Goal: Task Accomplishment & Management: Manage account settings

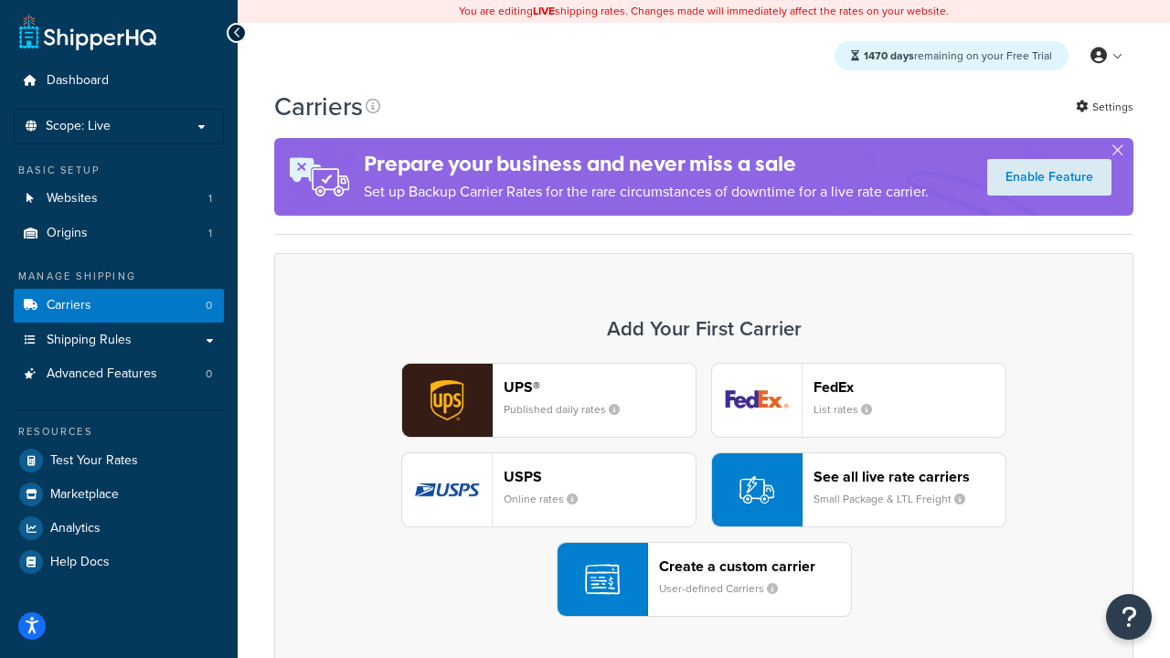
click at [704, 490] on div "UPS® Published daily rates FedEx List rates USPS Online rates See all live rate…" at bounding box center [703, 490] width 821 height 254
click at [909, 387] on header "FedEx" at bounding box center [910, 386] width 192 height 17
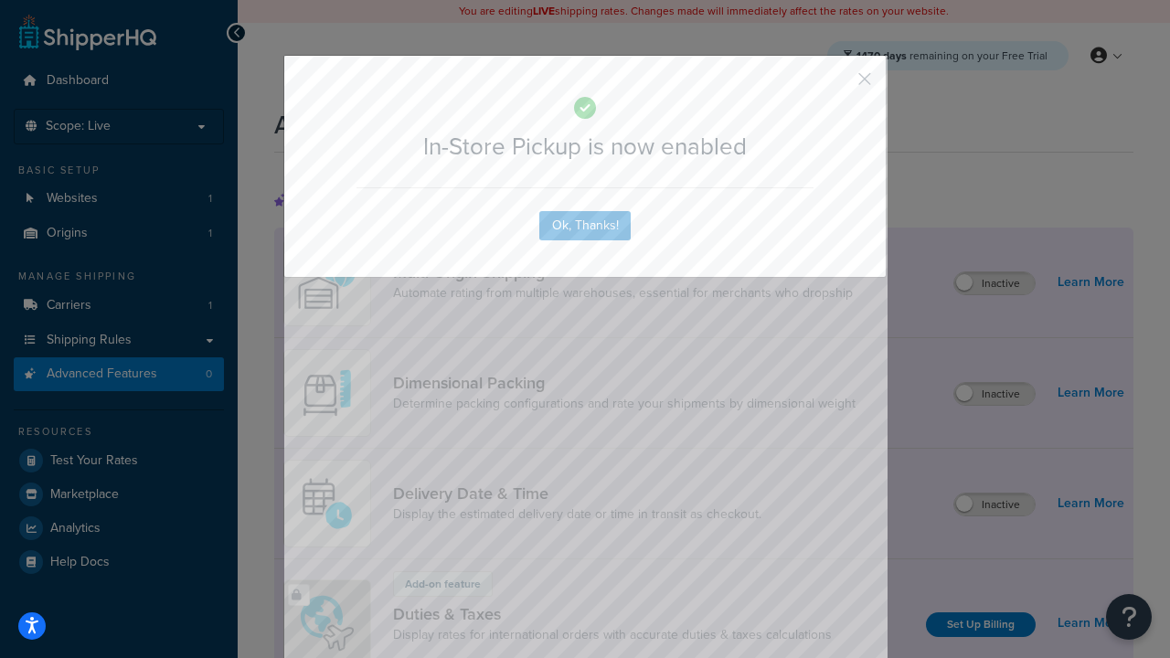
scroll to position [592, 0]
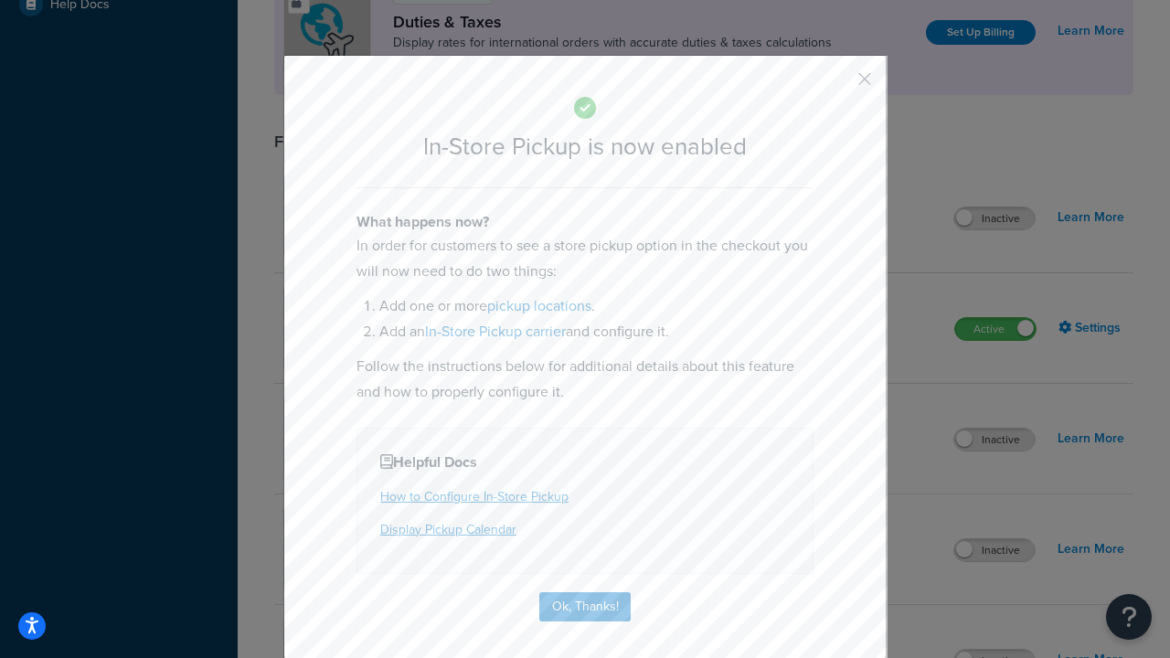
click at [837, 85] on button "button" at bounding box center [837, 85] width 5 height 5
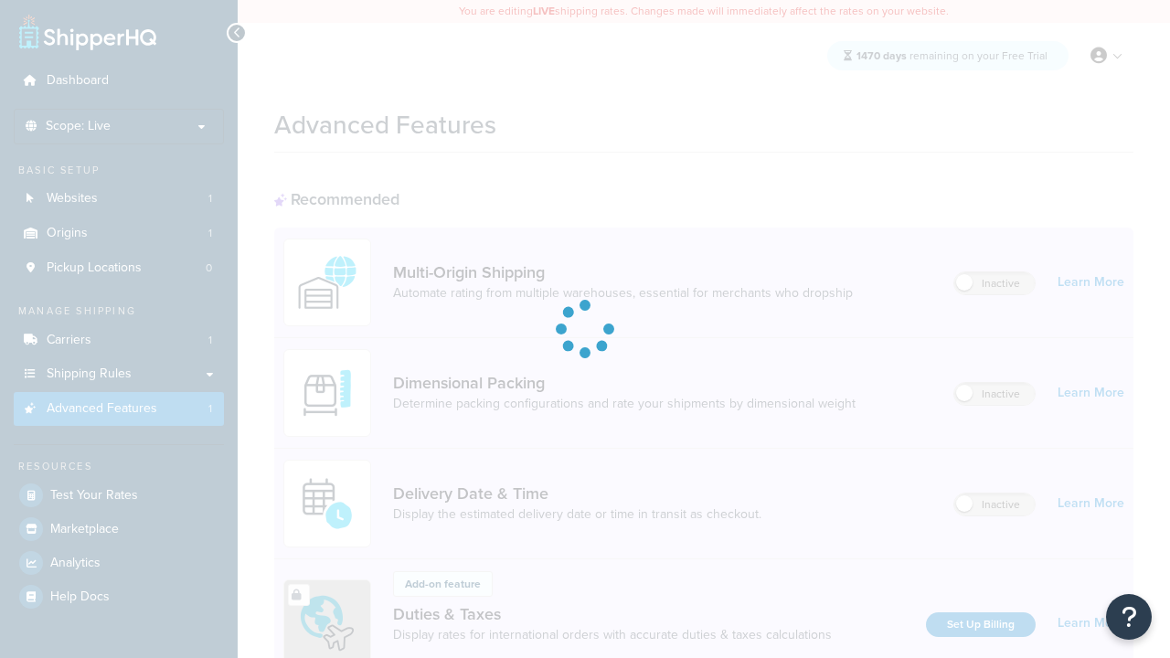
scroll to position [592, 0]
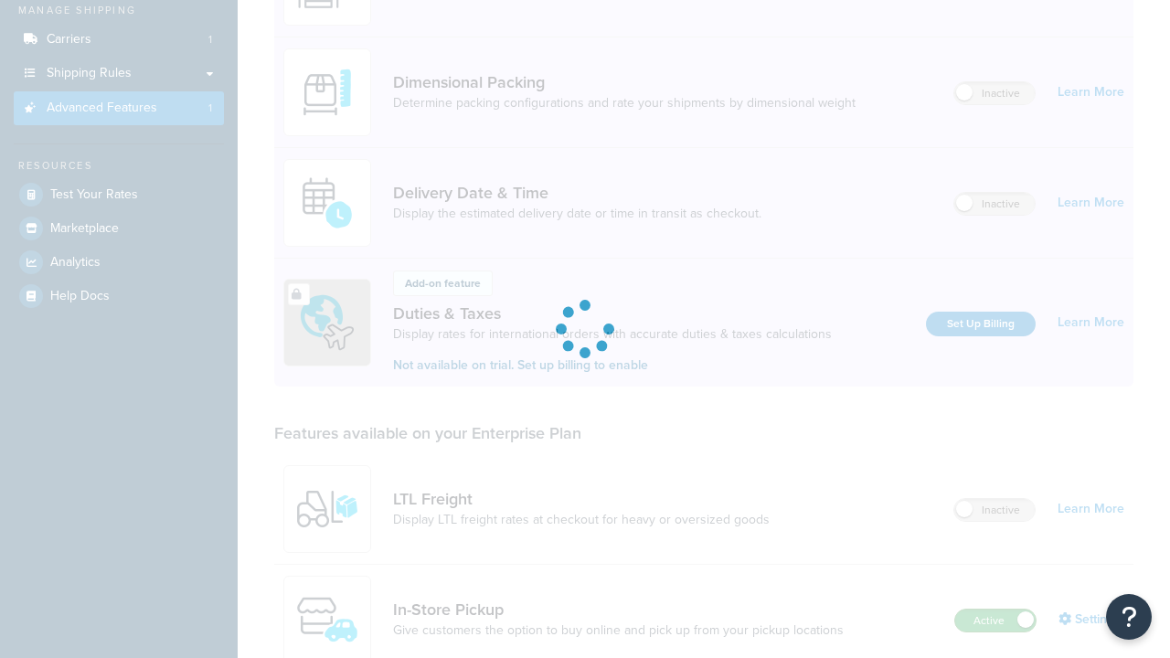
click at [995, 610] on label "Active" at bounding box center [995, 621] width 80 height 22
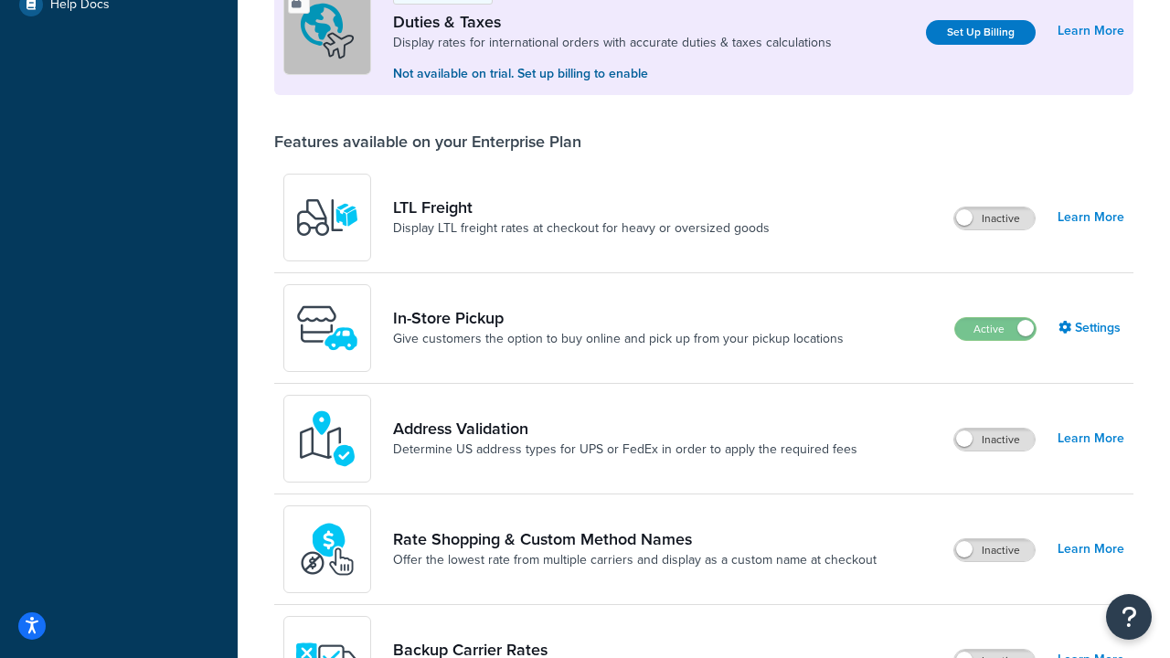
scroll to position [558, 0]
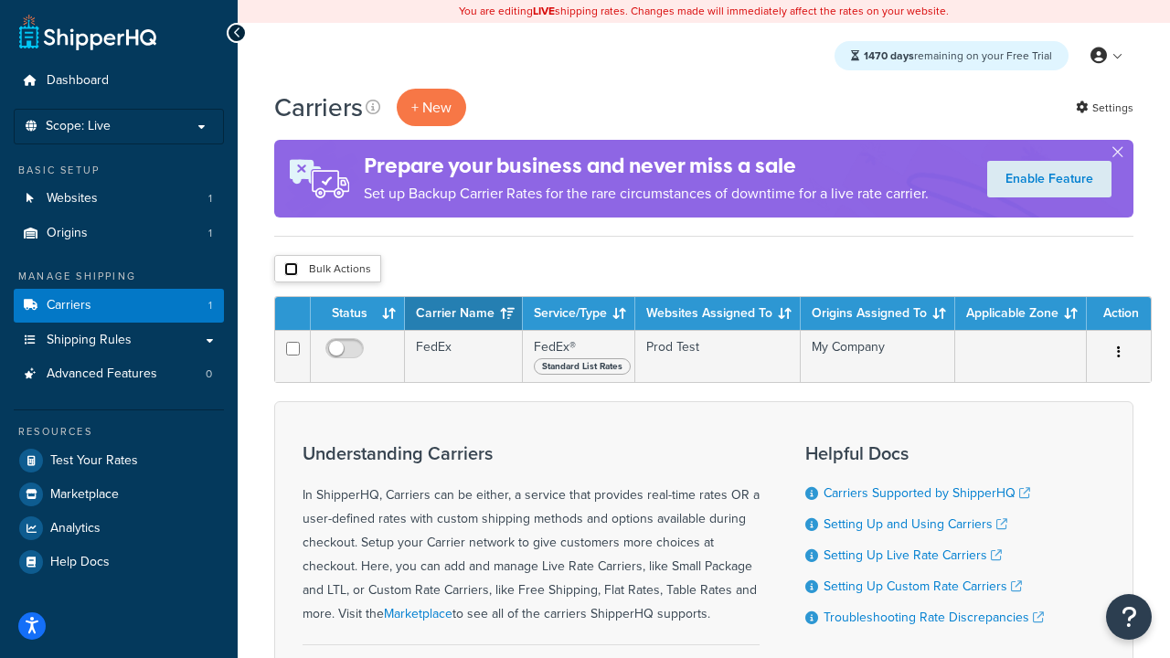
click at [291, 270] on input "checkbox" at bounding box center [291, 269] width 14 height 14
checkbox input "true"
click at [0, 0] on button "Delete" at bounding box center [0, 0] width 0 height 0
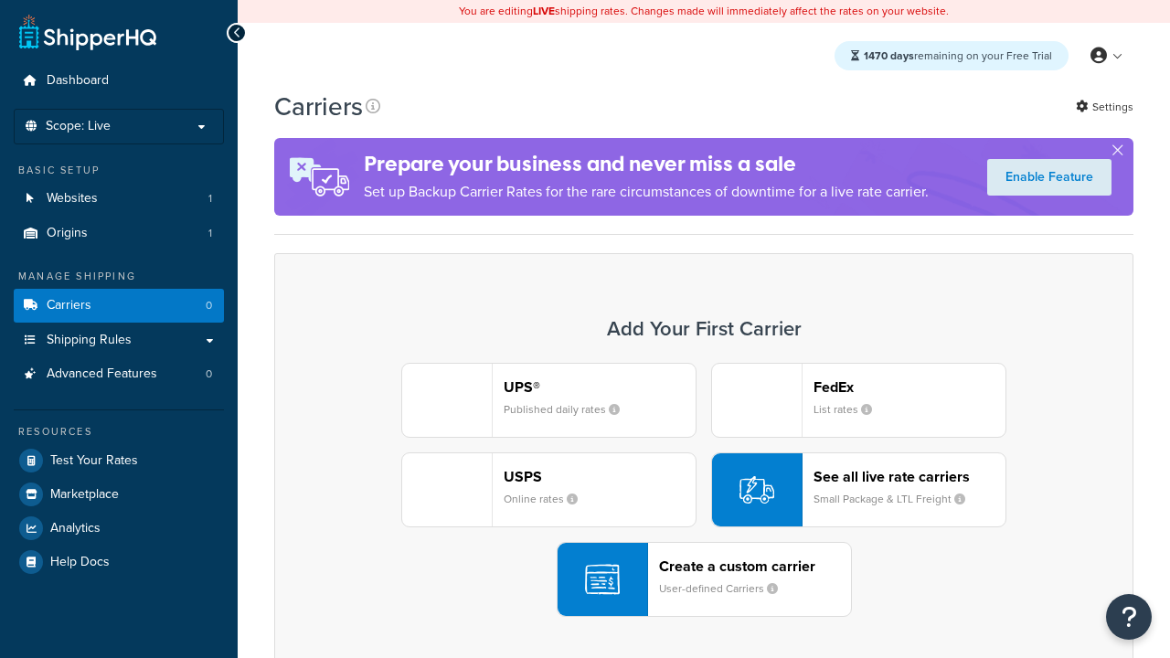
click at [704, 490] on div "UPS® Published daily rates FedEx List rates USPS Online rates See all live rate…" at bounding box center [703, 490] width 821 height 254
click at [909, 387] on header "FedEx" at bounding box center [910, 386] width 192 height 17
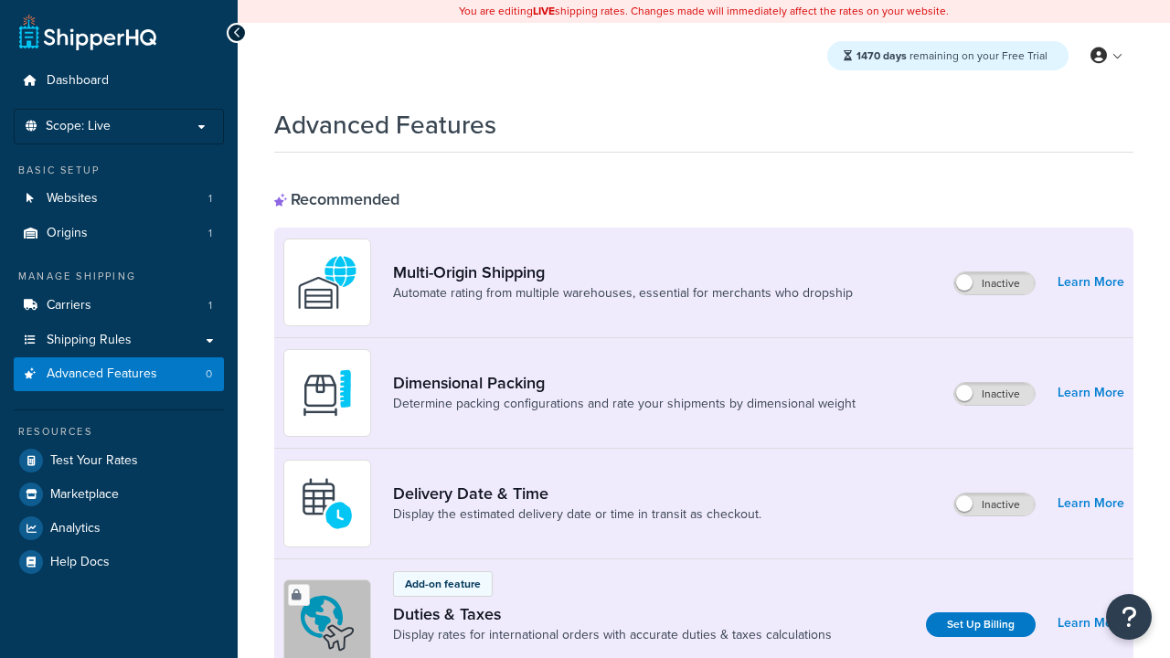
scroll to position [814, 0]
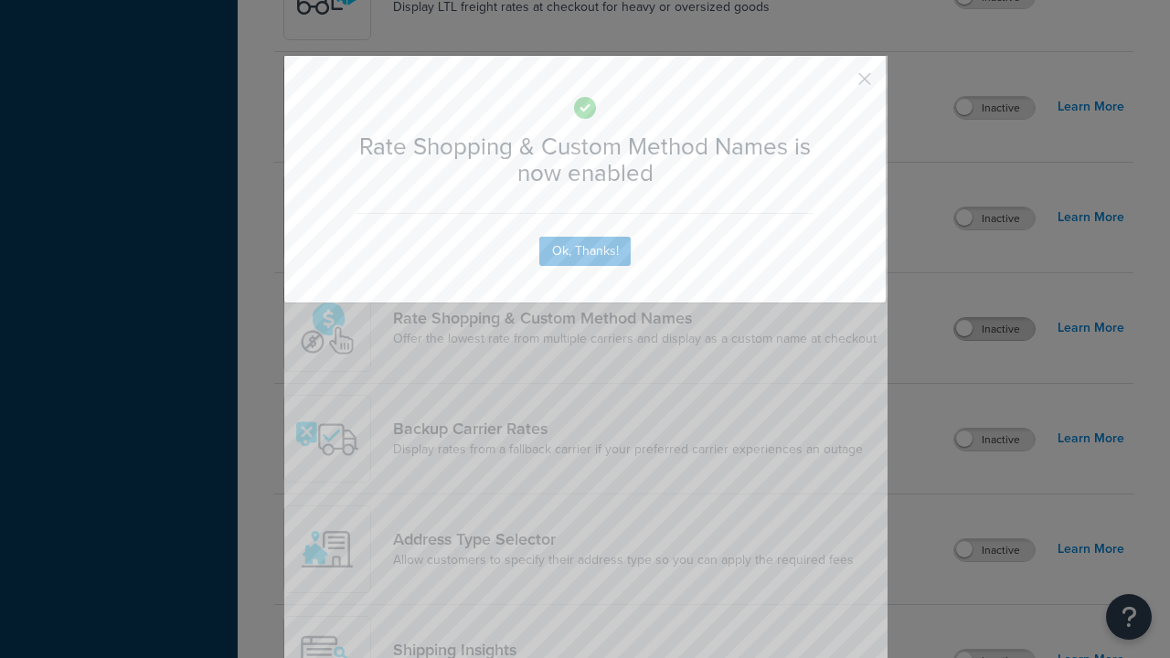
scroll to position [0, 0]
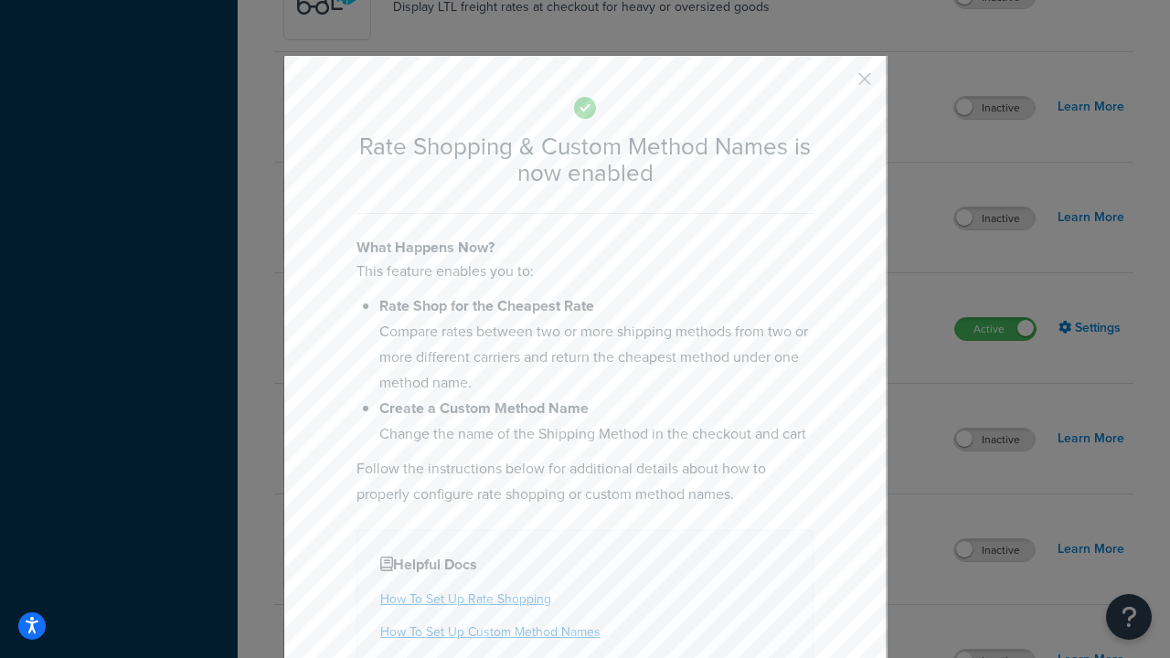
click at [837, 85] on button "button" at bounding box center [837, 85] width 5 height 5
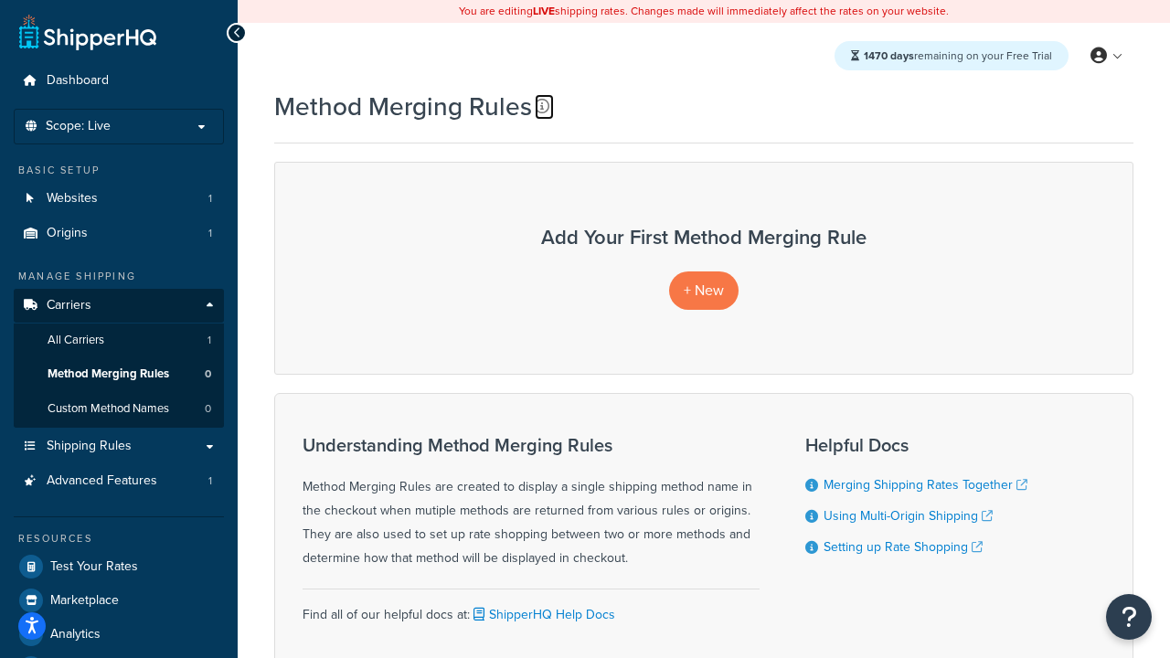
click at [542, 106] on icon at bounding box center [542, 106] width 15 height 15
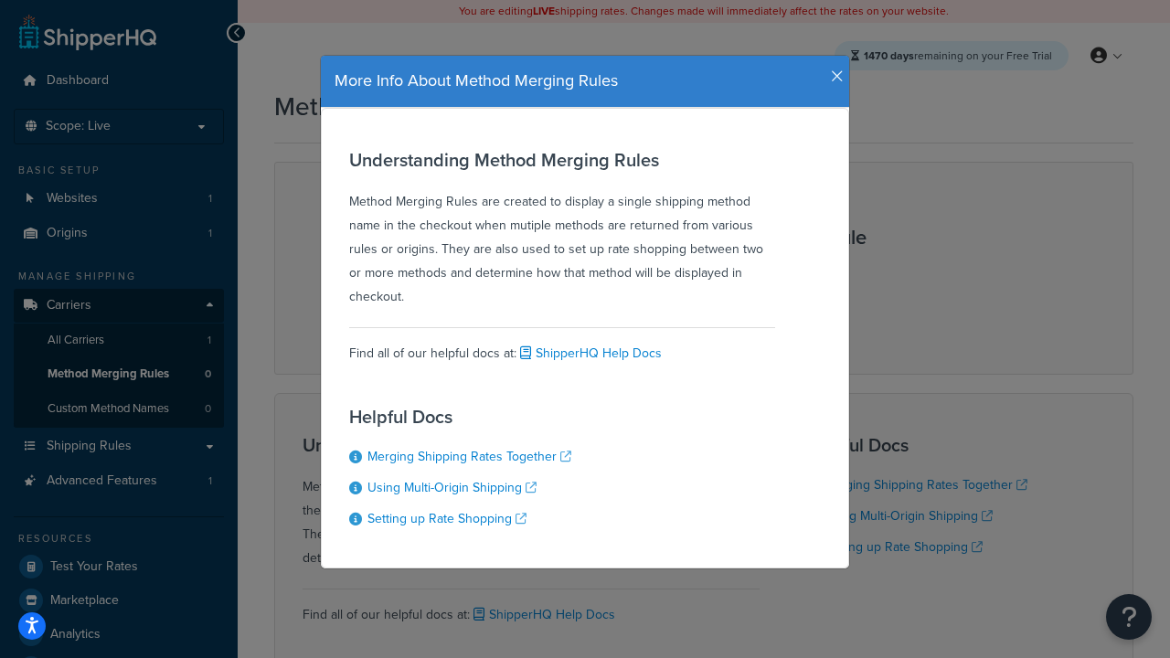
click at [833, 69] on icon "button" at bounding box center [837, 77] width 13 height 16
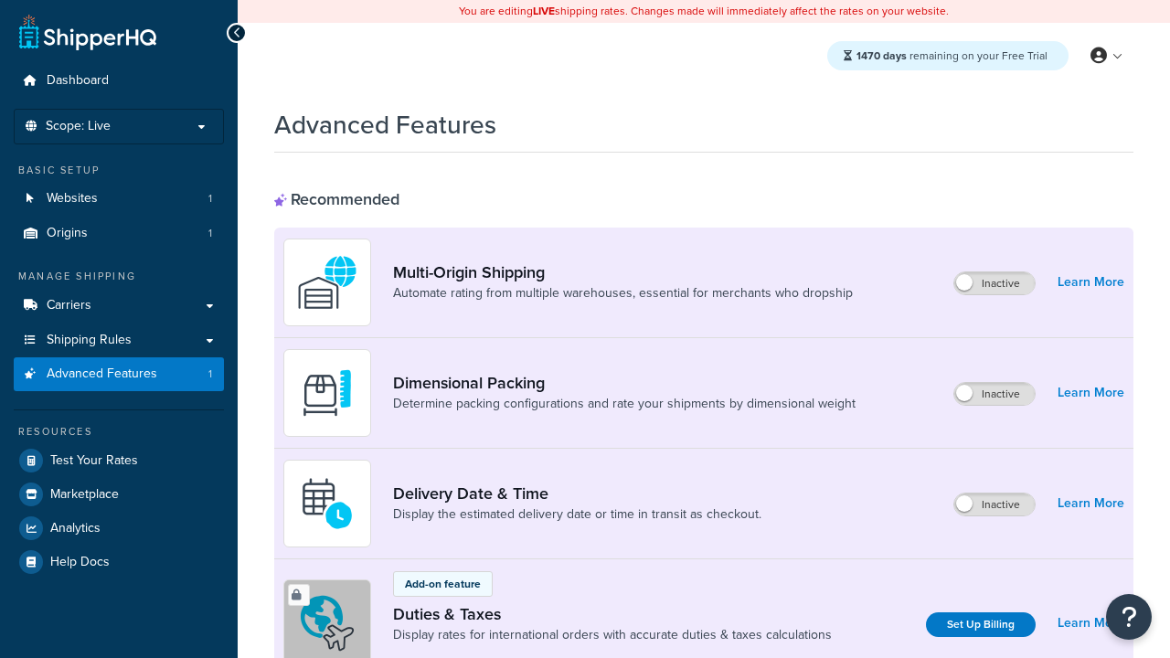
scroll to position [814, 0]
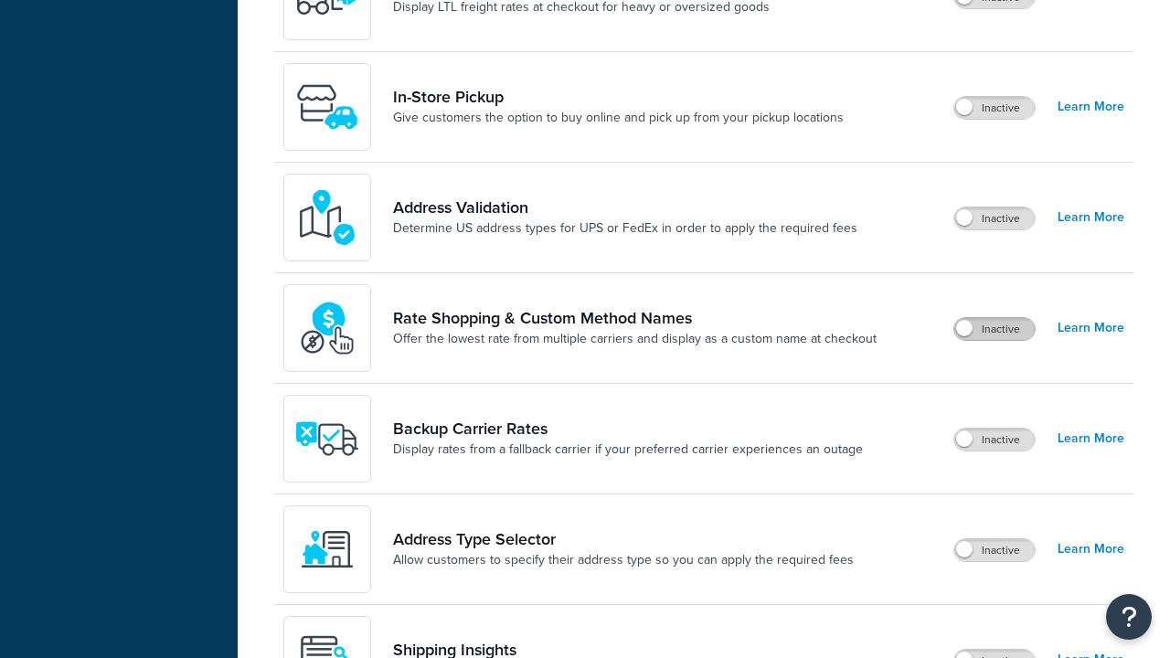
scroll to position [0, 0]
